Goal: Use online tool/utility: Utilize a website feature to perform a specific function

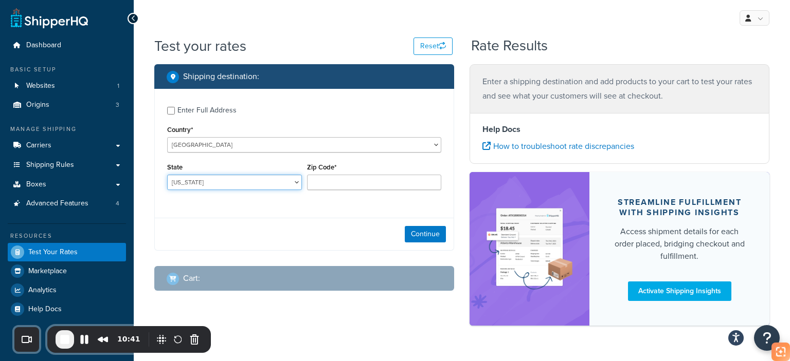
click at [265, 179] on select "[US_STATE] [US_STATE] [US_STATE] [US_STATE] [US_STATE] Armed Forces Americas Ar…" at bounding box center [234, 182] width 135 height 15
select select "CA"
click at [167, 176] on select "[US_STATE] [US_STATE] [US_STATE] [US_STATE] [US_STATE] Armed Forces Americas Ar…" at bounding box center [234, 182] width 135 height 15
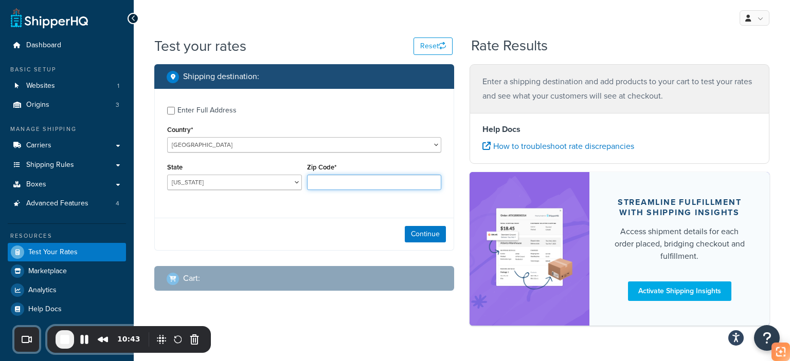
click at [346, 185] on input "Zip Code*" at bounding box center [374, 182] width 135 height 15
type input "90003"
click at [436, 238] on button "Continue" at bounding box center [425, 234] width 41 height 16
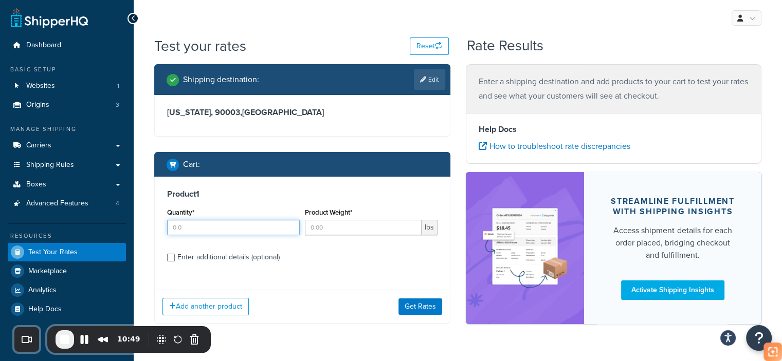
click at [247, 232] on input "Quantity*" at bounding box center [233, 227] width 133 height 15
type input "1"
click at [351, 227] on input "Product Weight*" at bounding box center [363, 227] width 117 height 15
type input "15"
click at [247, 259] on div "Enter additional details (optional)" at bounding box center [228, 257] width 102 height 14
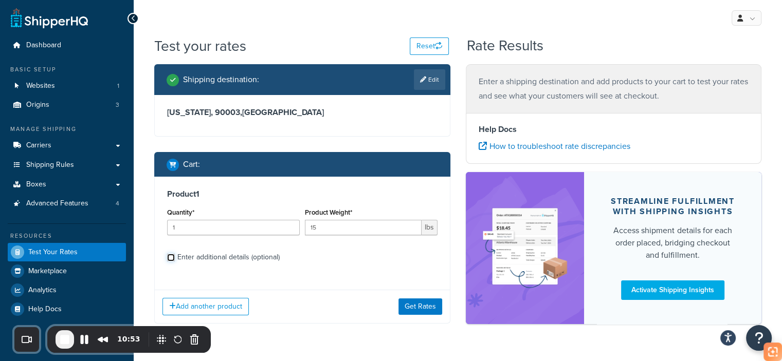
click at [175, 259] on input "Enter additional details (optional)" at bounding box center [171, 258] width 8 height 8
checkbox input "true"
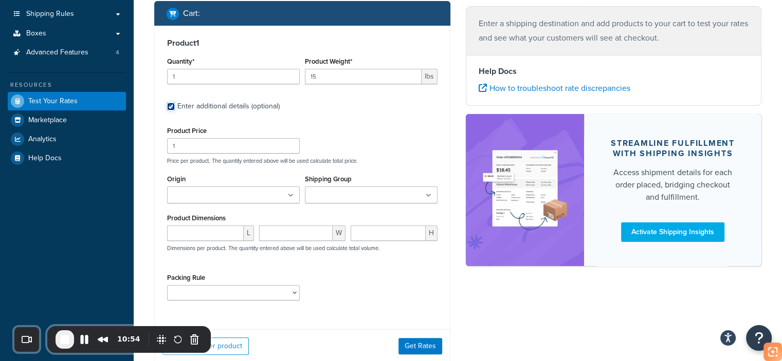
scroll to position [154, 0]
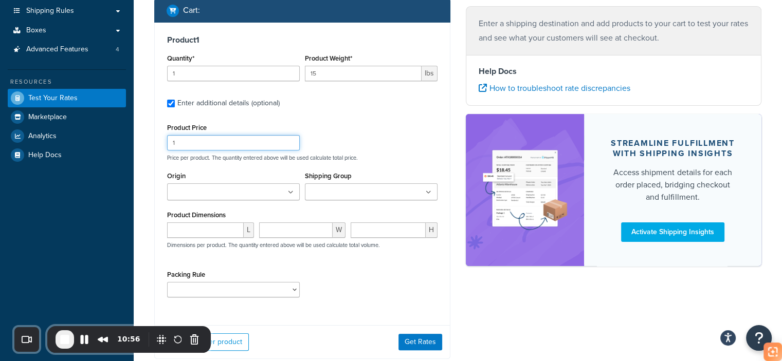
click at [203, 150] on input "1" at bounding box center [233, 142] width 133 height 15
click at [415, 140] on div "Product Price Price per product. The quantity entered above will be used calcul…" at bounding box center [303, 141] width 276 height 41
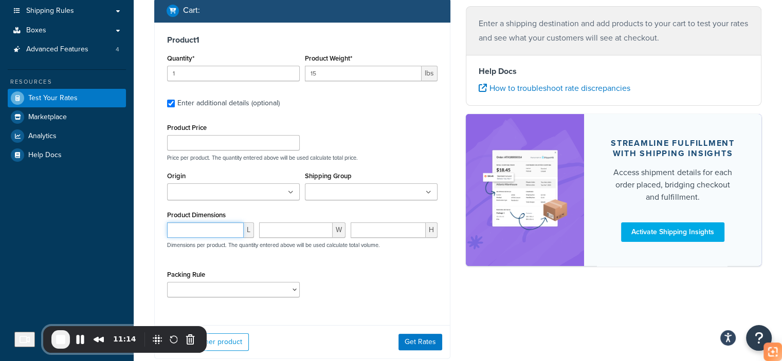
click at [199, 228] on input "number" at bounding box center [205, 230] width 77 height 15
paste input "15.63"
type input "15.63"
click at [294, 232] on input "number" at bounding box center [296, 230] width 74 height 15
paste input "13.27"
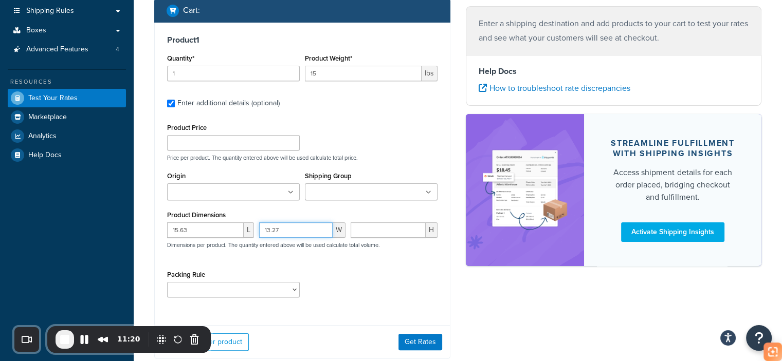
type input "13.27"
click at [391, 232] on input "number" at bounding box center [388, 230] width 75 height 15
paste input "6.46"
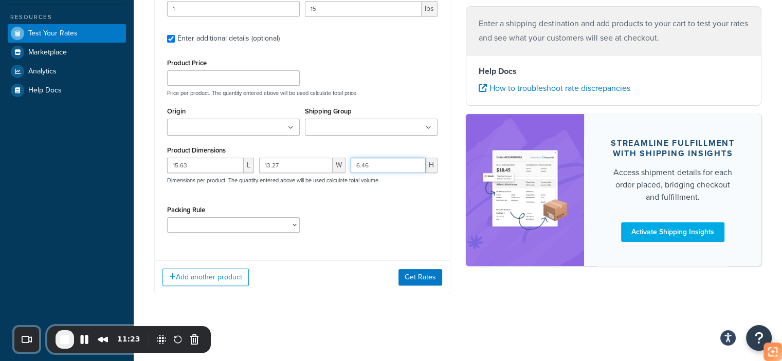
scroll to position [220, 0]
type input "6.46"
click at [224, 221] on select "test" at bounding box center [233, 225] width 133 height 15
select select "65687"
click at [167, 218] on select "test" at bounding box center [233, 225] width 133 height 15
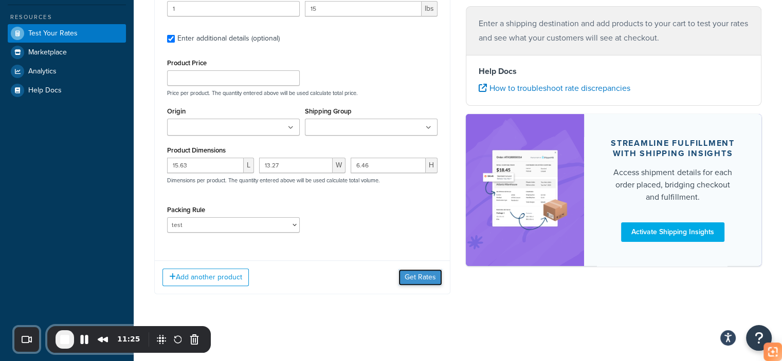
click at [402, 274] on button "Get Rates" at bounding box center [421, 277] width 44 height 16
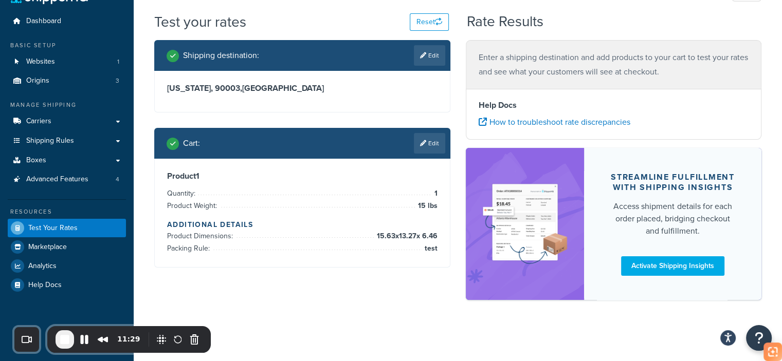
scroll to position [0, 0]
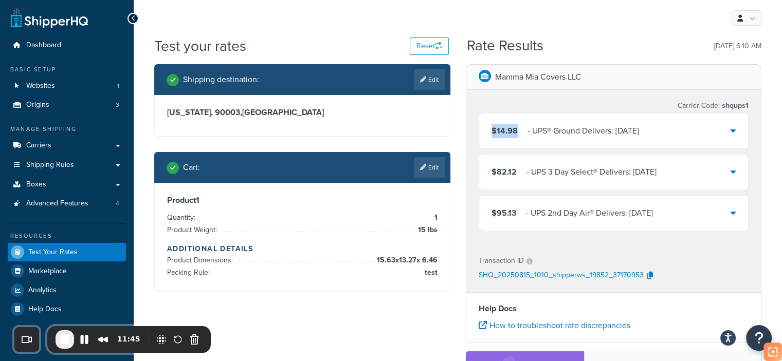
drag, startPoint x: 518, startPoint y: 133, endPoint x: 476, endPoint y: 133, distance: 42.7
click at [476, 133] on div "‌‌‍‍ Carrier Code: shqups1 $14.98 ‌‌‍‍ - UPS® Ground Delivers: [DATE] $82.12 ‌‌…" at bounding box center [613, 167] width 295 height 155
copy span "$14.98"
